Goal: Find specific page/section: Find specific page/section

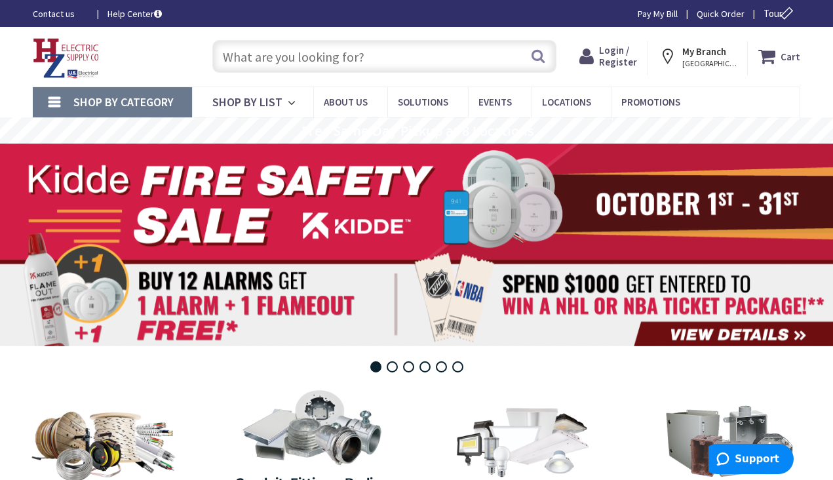
click at [418, 64] on input "text" at bounding box center [384, 56] width 344 height 33
paste input "MILB 16166-SC1-NK"
type input "MILB 16166-SC1-NK"
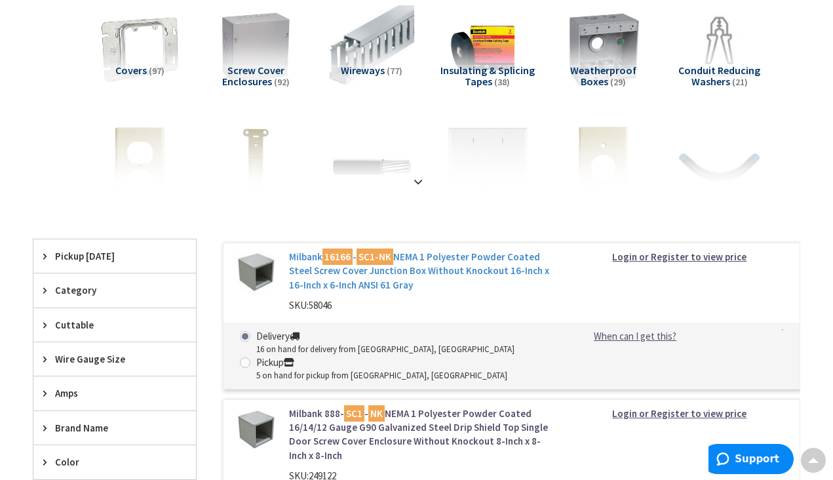
scroll to position [201, 0]
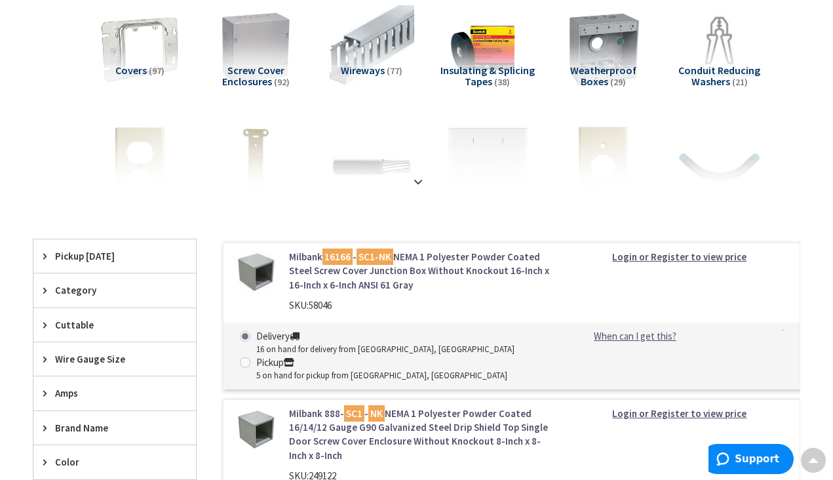
click at [490, 271] on link "Milbank 16166 - SC1-NK NEMA 1 Polyester Powder Coated Steel Screw Cover Junctio…" at bounding box center [419, 271] width 260 height 42
